Goal: Information Seeking & Learning: Find specific fact

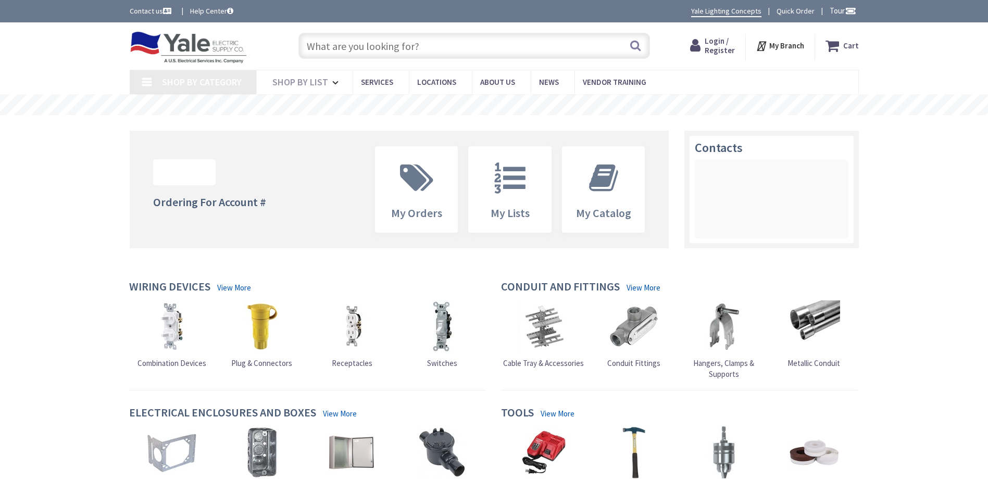
click at [377, 50] on input "text" at bounding box center [474, 46] width 352 height 26
type input "[PERSON_NAME], [GEOGRAPHIC_DATA], [GEOGRAPHIC_DATA]"
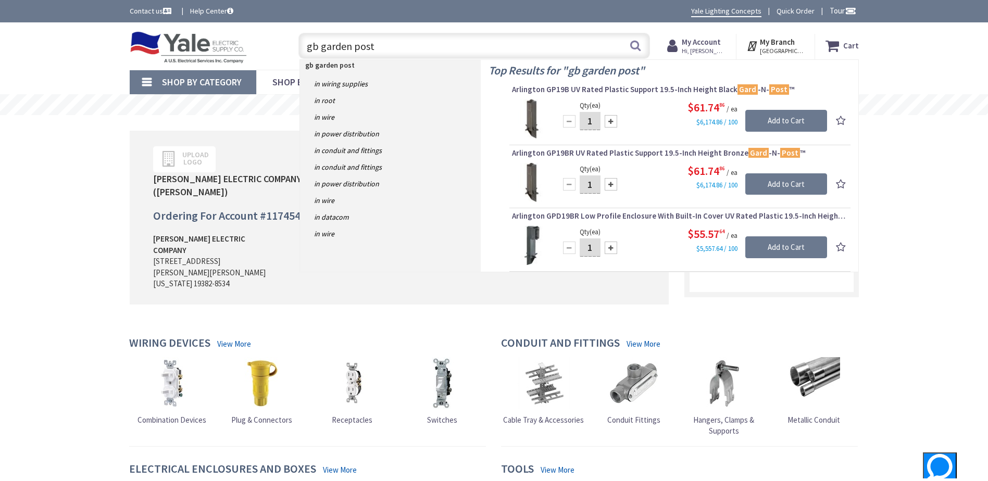
click at [316, 48] on input "gb garden post" at bounding box center [474, 46] width 352 height 26
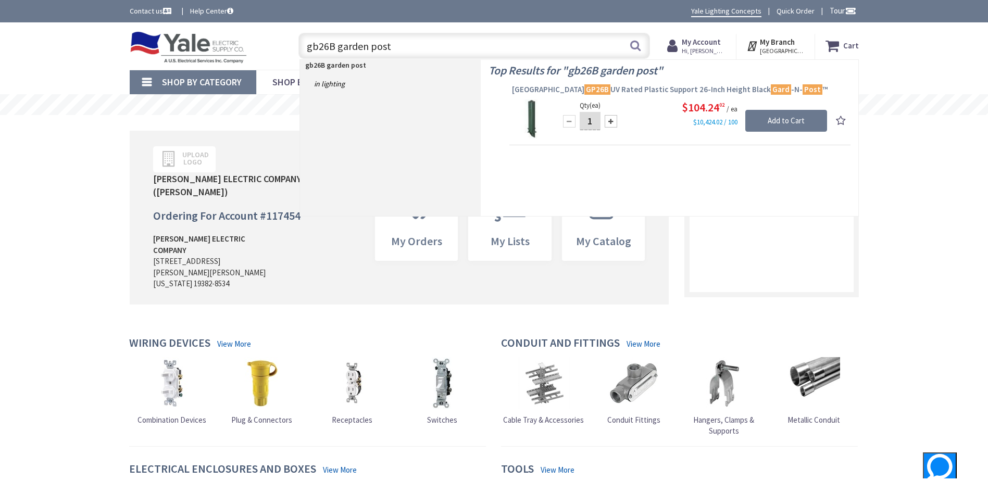
type input "gb26B garden post"
click at [594, 92] on span "Arlington GP26B UV Rated Plastic Support 26-Inch Height Black Gard -N- Post ™" at bounding box center [680, 89] width 336 height 10
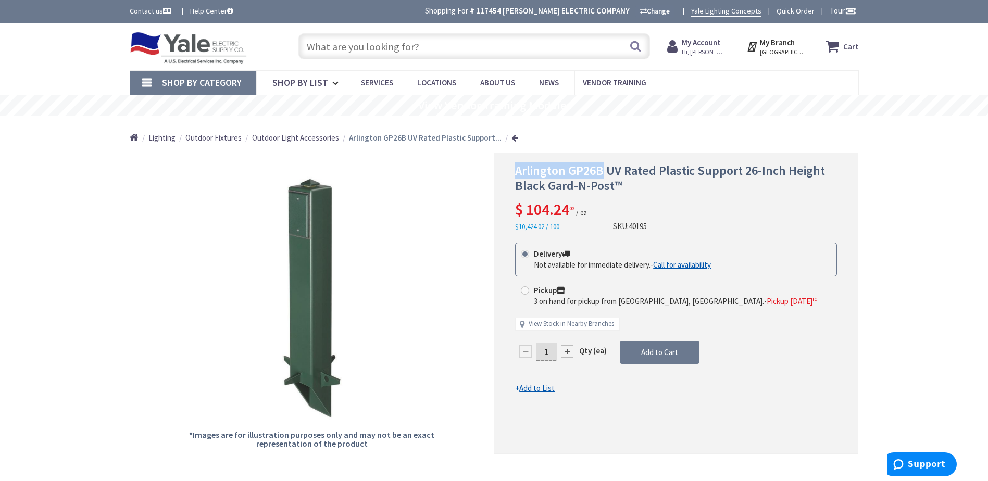
drag, startPoint x: 515, startPoint y: 168, endPoint x: 604, endPoint y: 171, distance: 89.1
click at [604, 171] on span "Arlington GP26B UV Rated Plastic Support 26-Inch Height Black Gard-N-Post™" at bounding box center [670, 177] width 310 height 31
drag, startPoint x: 604, startPoint y: 171, endPoint x: 594, endPoint y: 172, distance: 9.9
copy span "Arlington GP26B"
drag, startPoint x: 518, startPoint y: 186, endPoint x: 624, endPoint y: 192, distance: 106.4
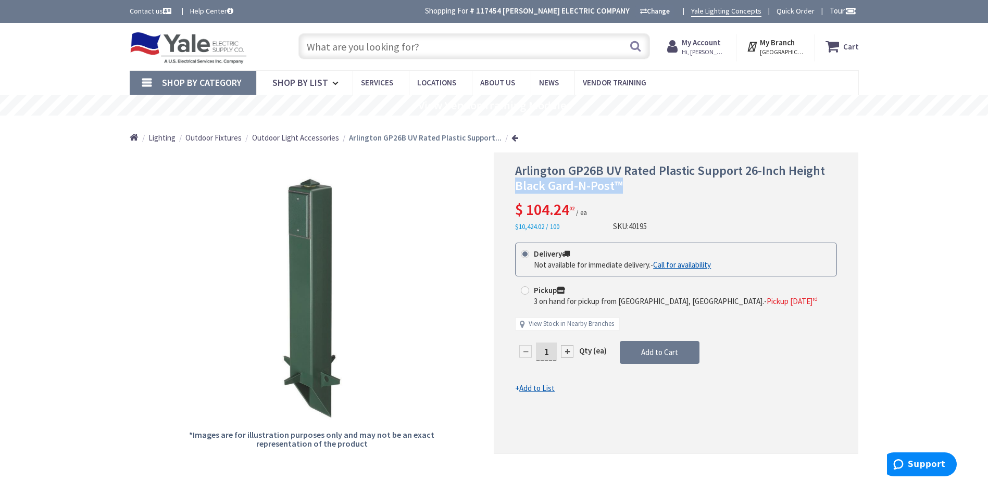
click at [624, 192] on h1 "Arlington GP26B UV Rated Plastic Support 26-Inch Height Black Gard-N-Post™" at bounding box center [676, 179] width 322 height 30
drag, startPoint x: 624, startPoint y: 192, endPoint x: 608, endPoint y: 190, distance: 16.9
copy span "Black Gard-N-Post™"
click at [392, 49] on input "text" at bounding box center [474, 46] width 352 height 26
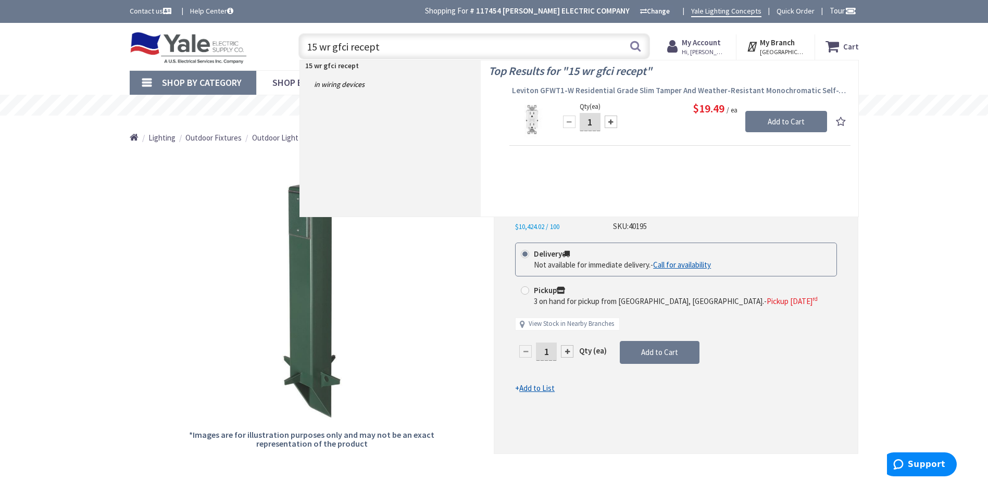
type input "15 wr gfci recept"
click at [647, 92] on span "Leviton GFWT1-W Residential Grade Slim Tamper And Weather-Resistant Monochromat…" at bounding box center [680, 90] width 336 height 10
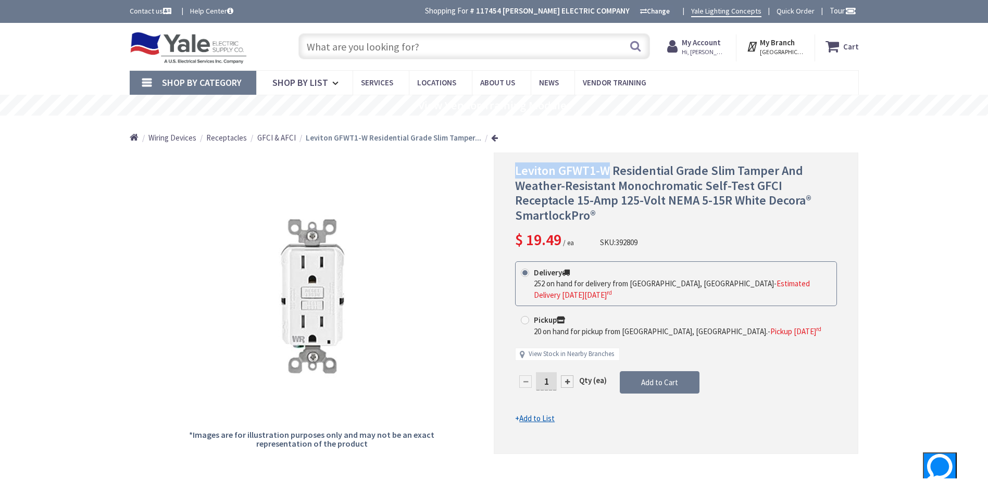
drag, startPoint x: 517, startPoint y: 170, endPoint x: 609, endPoint y: 176, distance: 92.4
click at [609, 176] on span "Leviton GFWT1-W Residential Grade Slim Tamper And Weather-Resistant Monochromat…" at bounding box center [663, 192] width 296 height 61
drag, startPoint x: 609, startPoint y: 176, endPoint x: 592, endPoint y: 175, distance: 17.2
copy span "Leviton GFWT1-W"
drag, startPoint x: 518, startPoint y: 182, endPoint x: 617, endPoint y: 191, distance: 98.9
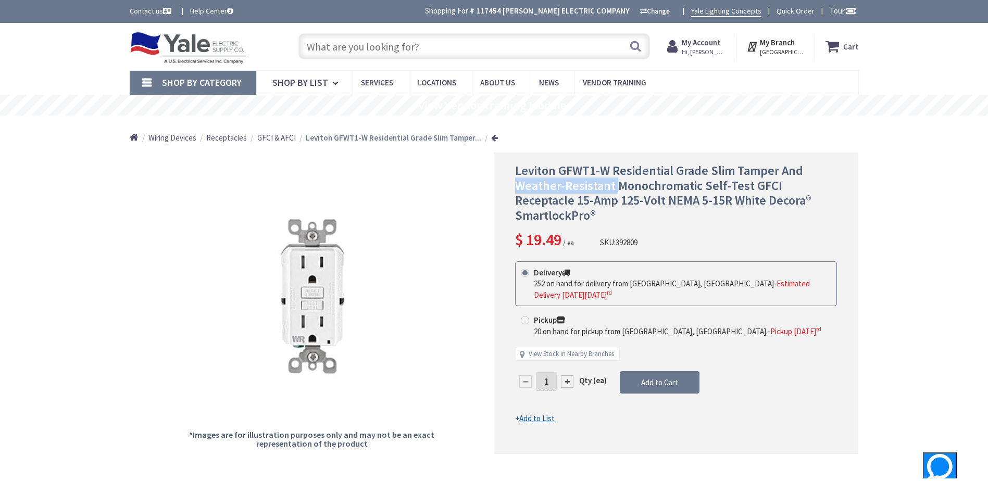
click at [617, 191] on span "Leviton GFWT1-W Residential Grade Slim Tamper And Weather-Resistant Monochromat…" at bounding box center [663, 192] width 296 height 61
drag, startPoint x: 617, startPoint y: 191, endPoint x: 594, endPoint y: 187, distance: 22.8
copy span "Weather-Resistant"
drag, startPoint x: 753, startPoint y: 186, endPoint x: 838, endPoint y: 191, distance: 85.5
click at [838, 191] on div "Leviton GFWT1-W Residential Grade Slim Tamper And Weather-Resistant Monochromat…" at bounding box center [676, 304] width 365 height 302
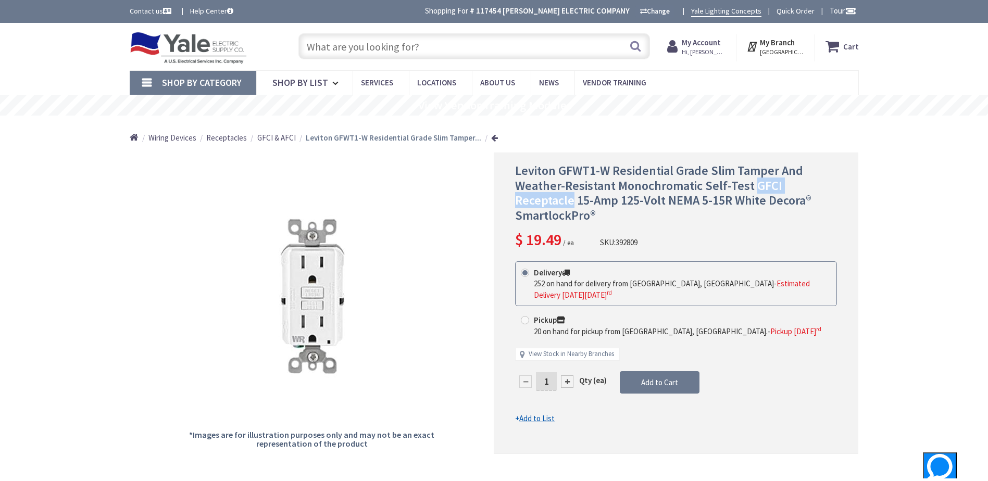
drag, startPoint x: 838, startPoint y: 191, endPoint x: 832, endPoint y: 189, distance: 6.8
copy span "GFCI Receptacle"
